Goal: Transaction & Acquisition: Purchase product/service

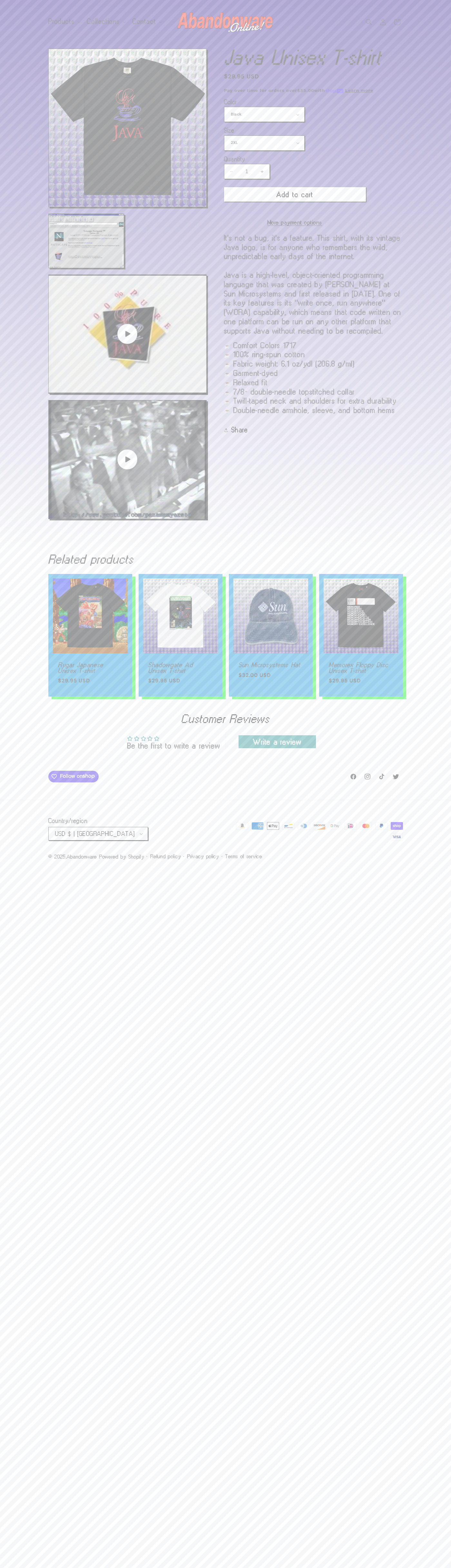
click at [295, 194] on button "Add to cart" at bounding box center [295, 194] width 142 height 14
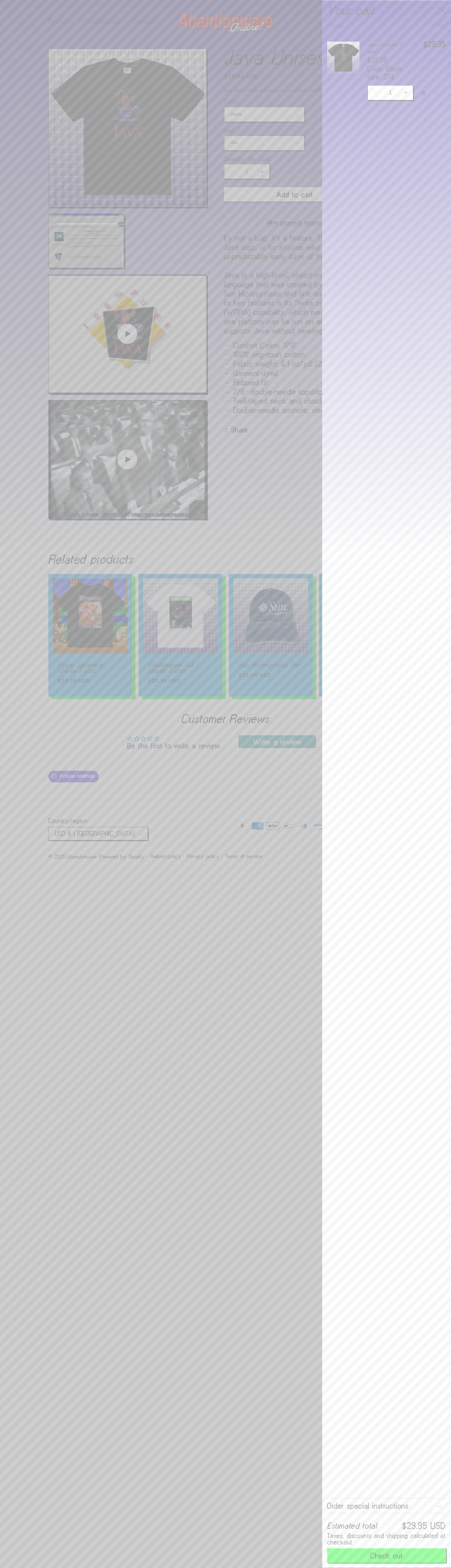
click at [387, 1556] on button "Check out" at bounding box center [387, 1555] width 119 height 14
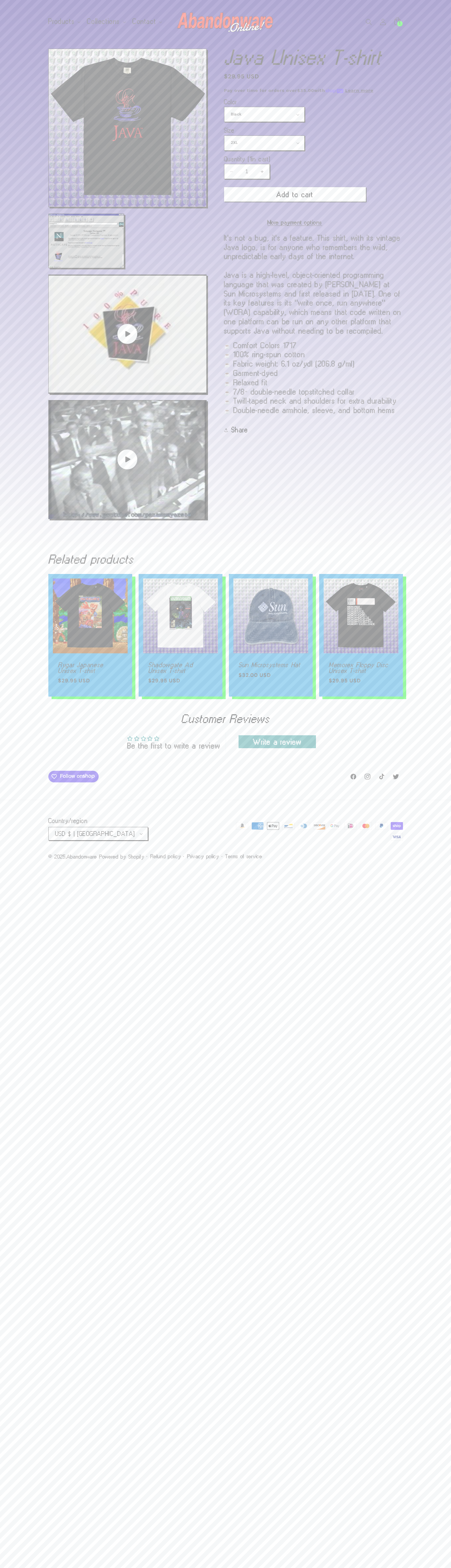
click at [398, 22] on icon at bounding box center [398, 22] width 14 height 14
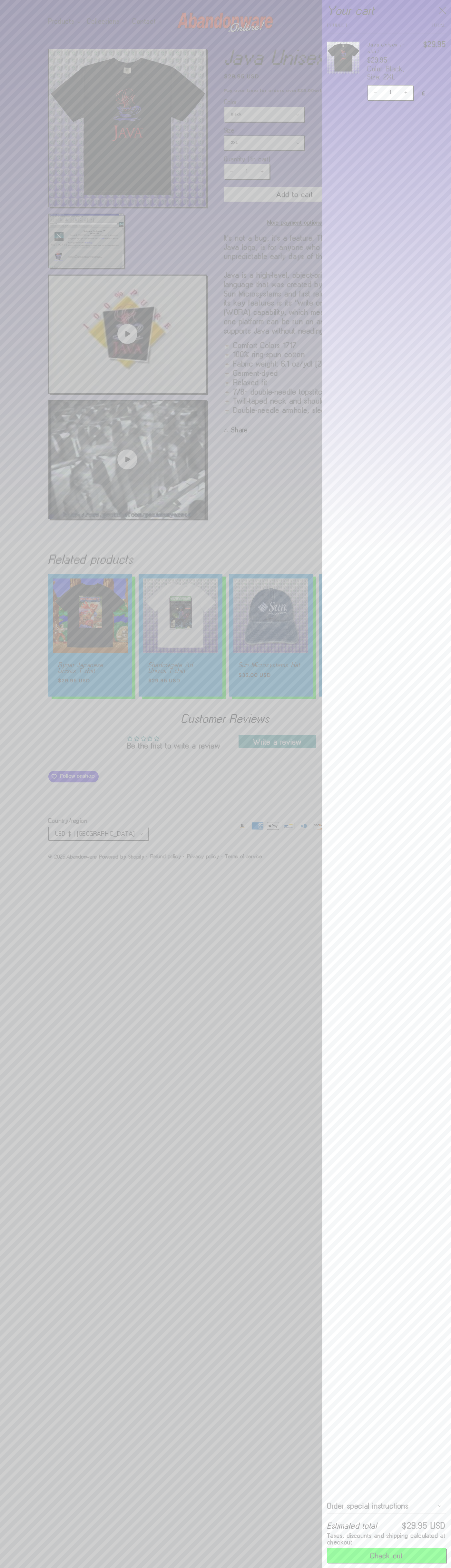
click at [442, 11] on icon "Close" at bounding box center [442, 10] width 8 height 8
